Goal: Task Accomplishment & Management: Manage account settings

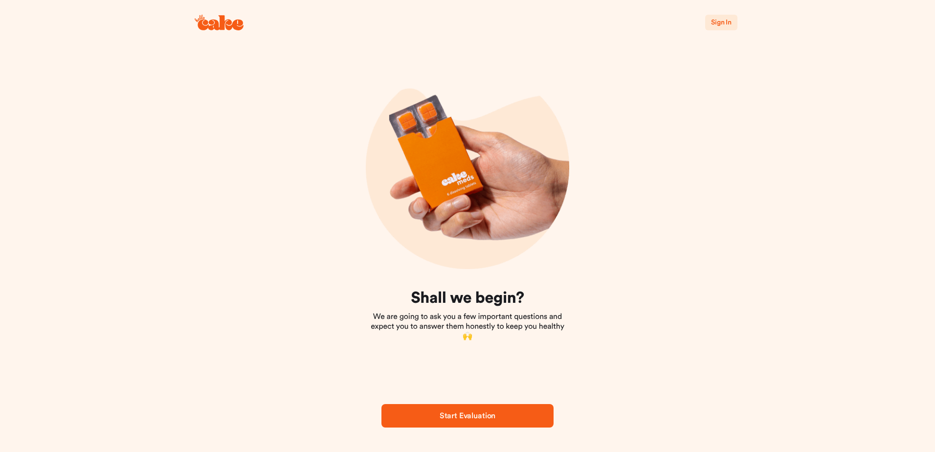
click at [723, 22] on span "Sign In" at bounding box center [721, 22] width 21 height 7
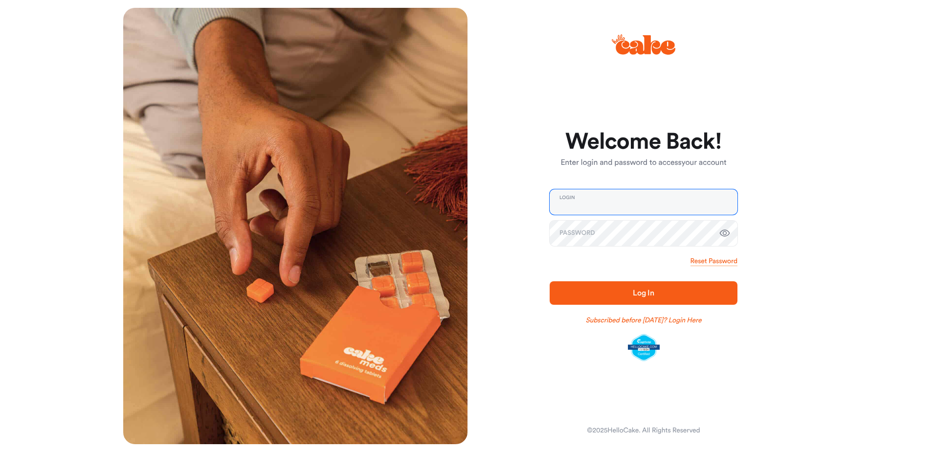
click at [596, 203] on input "email" at bounding box center [644, 201] width 188 height 25
type input "**********"
click at [635, 291] on span "Log In" at bounding box center [644, 293] width 22 height 8
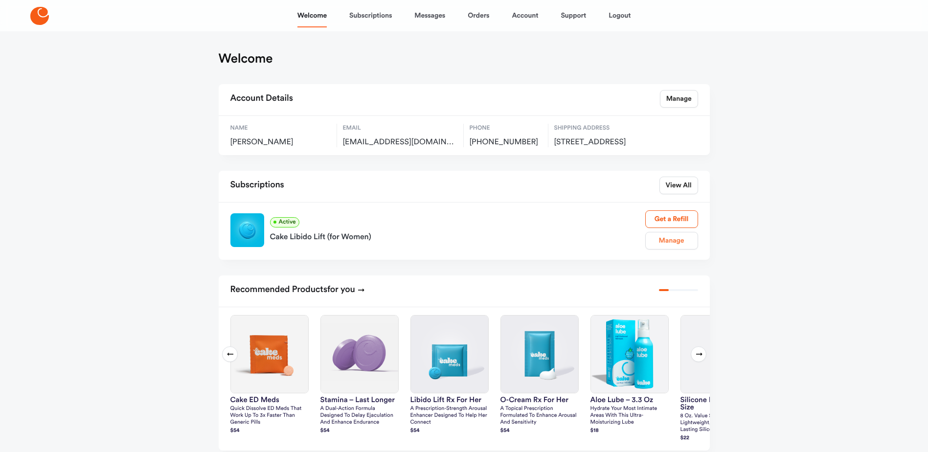
click at [677, 249] on link "Manage" at bounding box center [671, 241] width 53 height 18
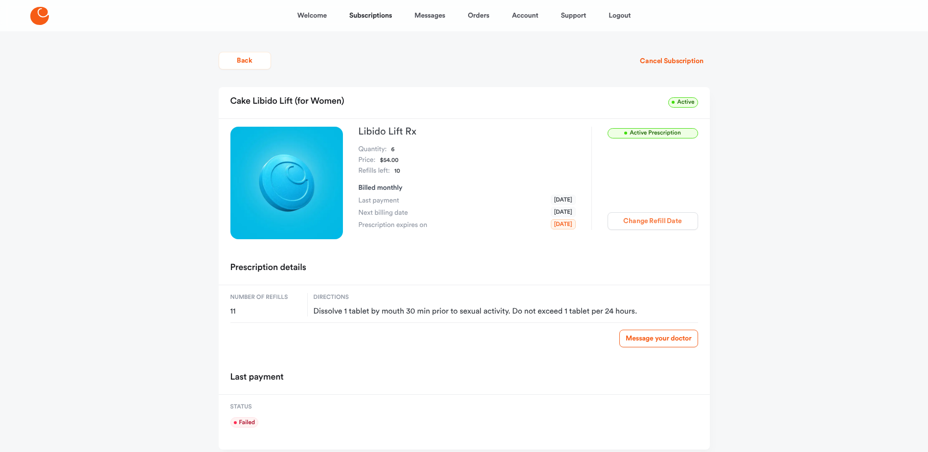
click at [653, 223] on button "Change Refill Date" at bounding box center [652, 221] width 90 height 18
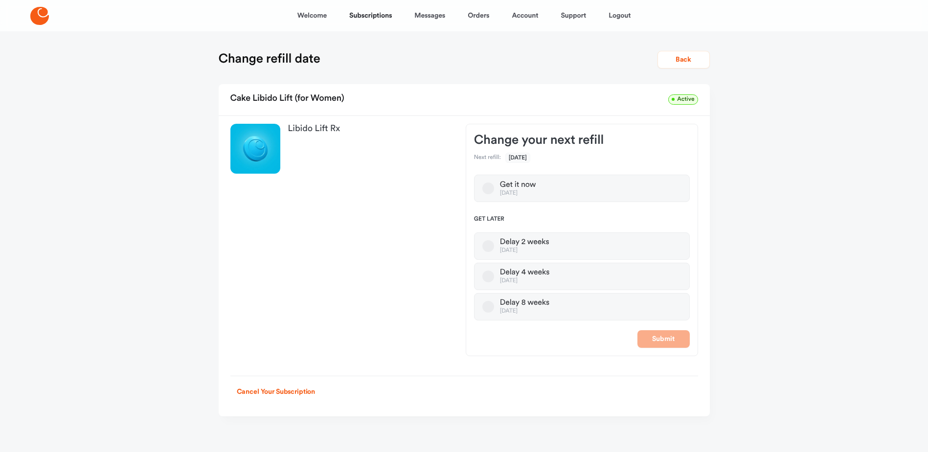
click at [489, 275] on button "Delay 4 weeks [DATE]" at bounding box center [488, 276] width 12 height 12
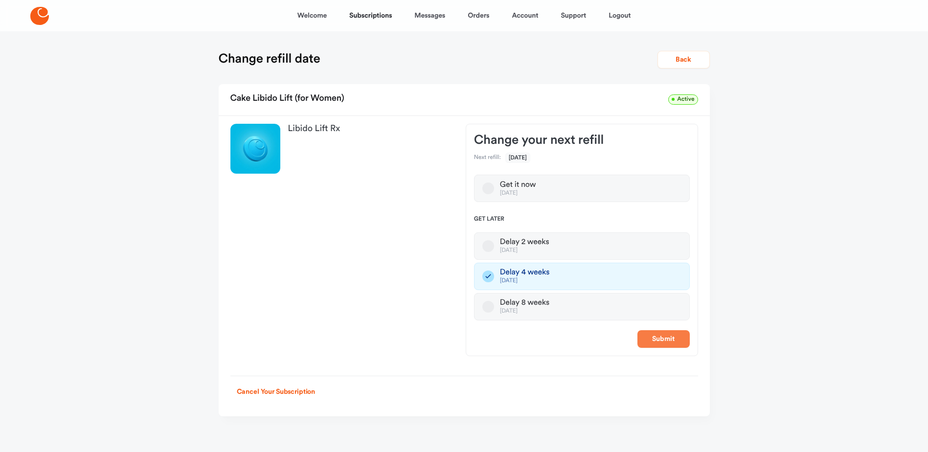
click at [662, 339] on button "Submit" at bounding box center [663, 339] width 52 height 18
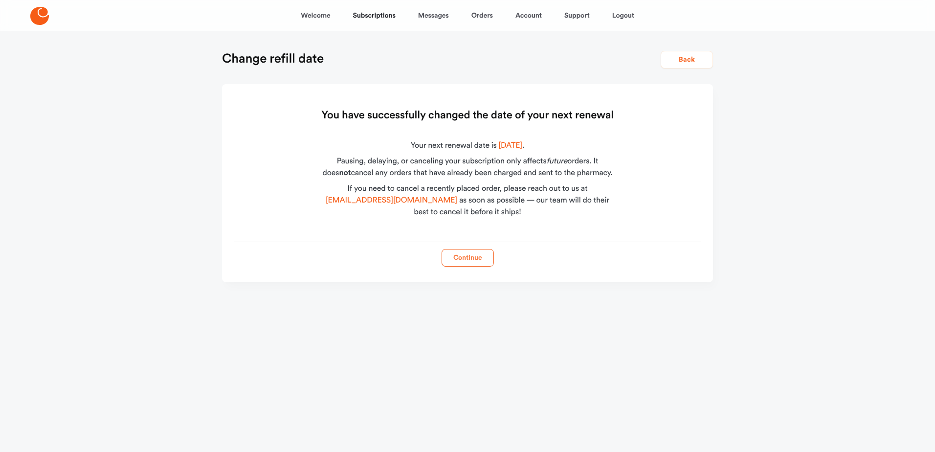
click at [475, 254] on button "Continue" at bounding box center [468, 258] width 52 height 18
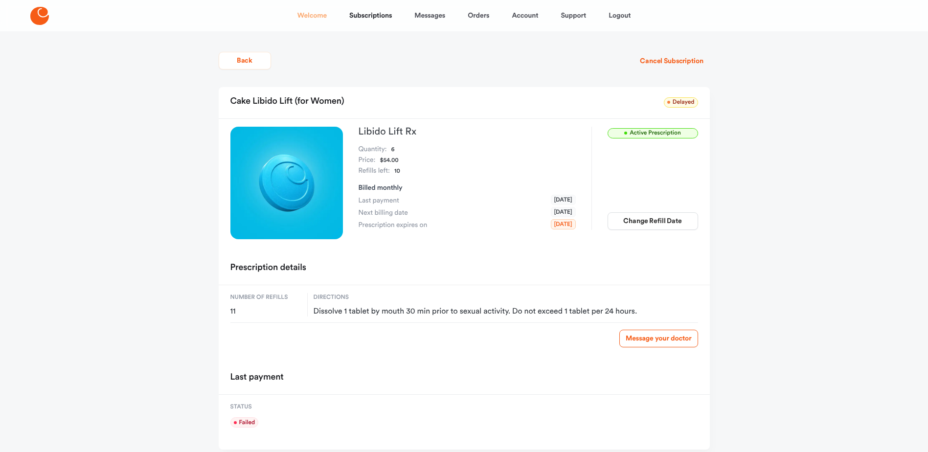
click at [314, 15] on link "Welcome" at bounding box center [311, 15] width 29 height 23
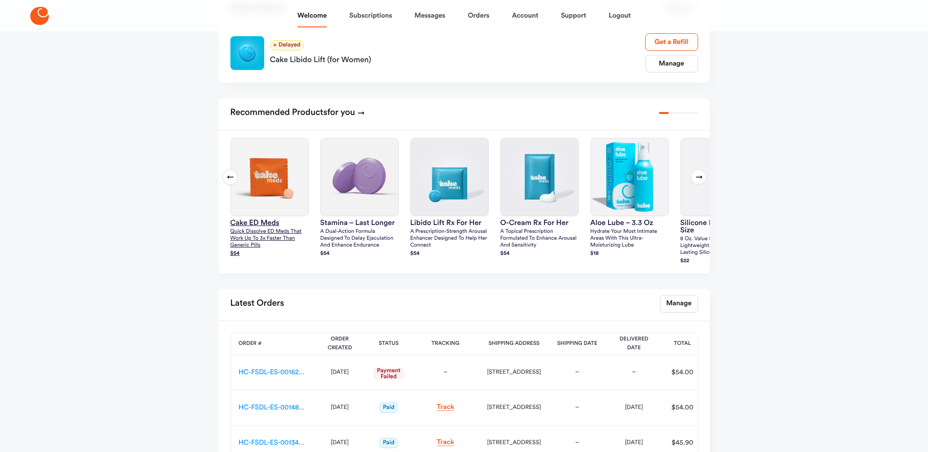
scroll to position [196, 0]
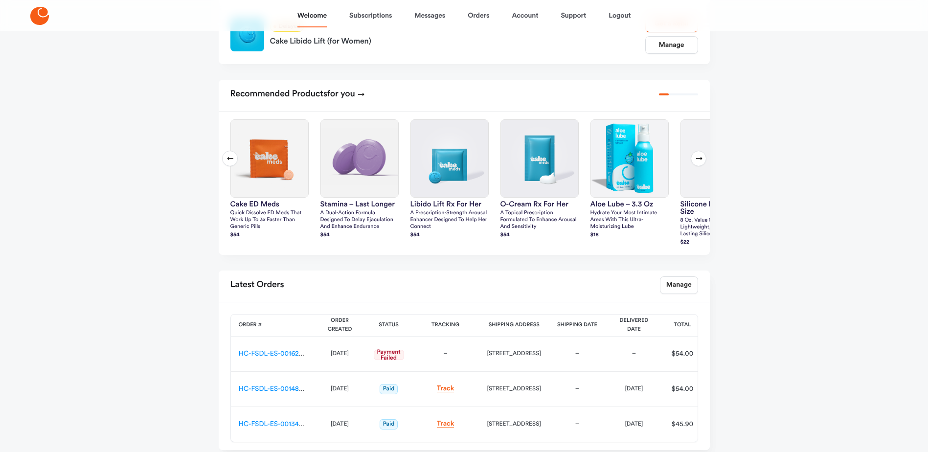
click at [697, 162] on icon at bounding box center [699, 159] width 8 height 8
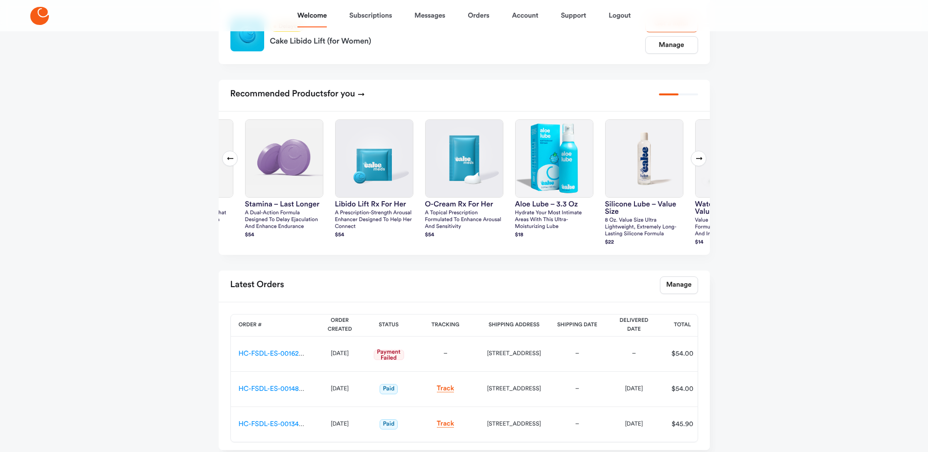
click at [698, 162] on icon at bounding box center [699, 159] width 8 height 8
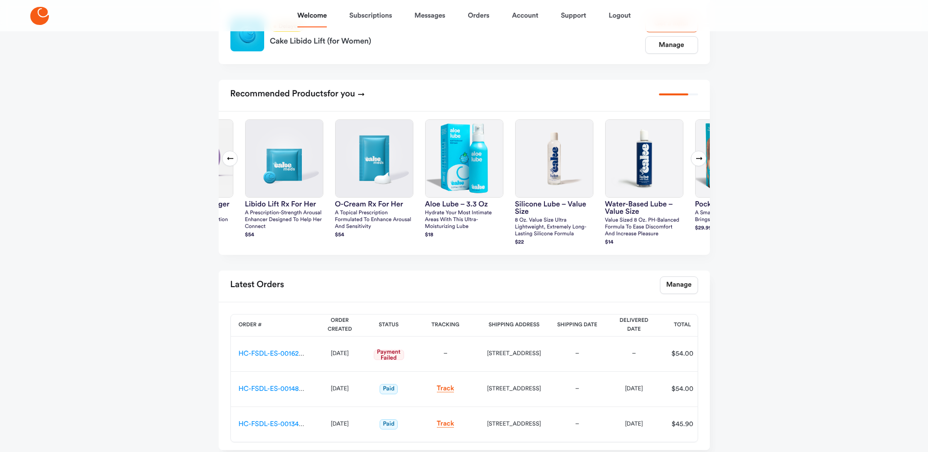
click at [698, 162] on icon at bounding box center [699, 159] width 8 height 8
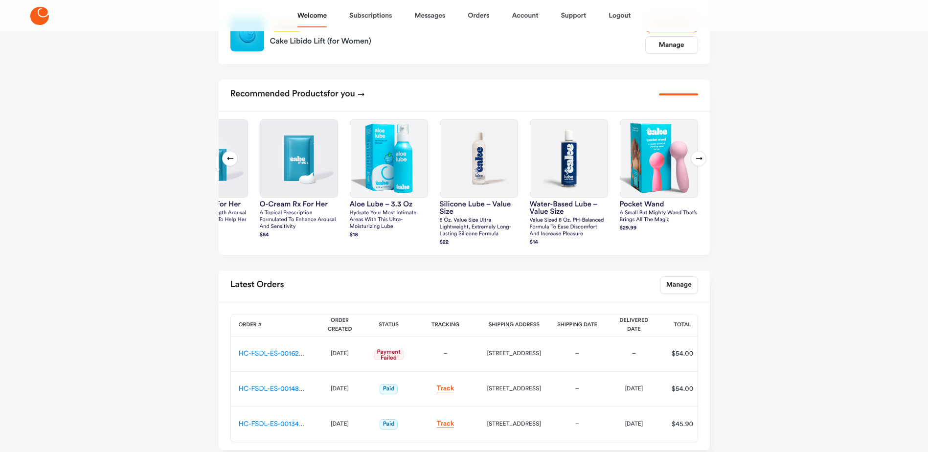
click at [698, 162] on icon at bounding box center [699, 159] width 8 height 8
